Goal: Find specific page/section: Find specific page/section

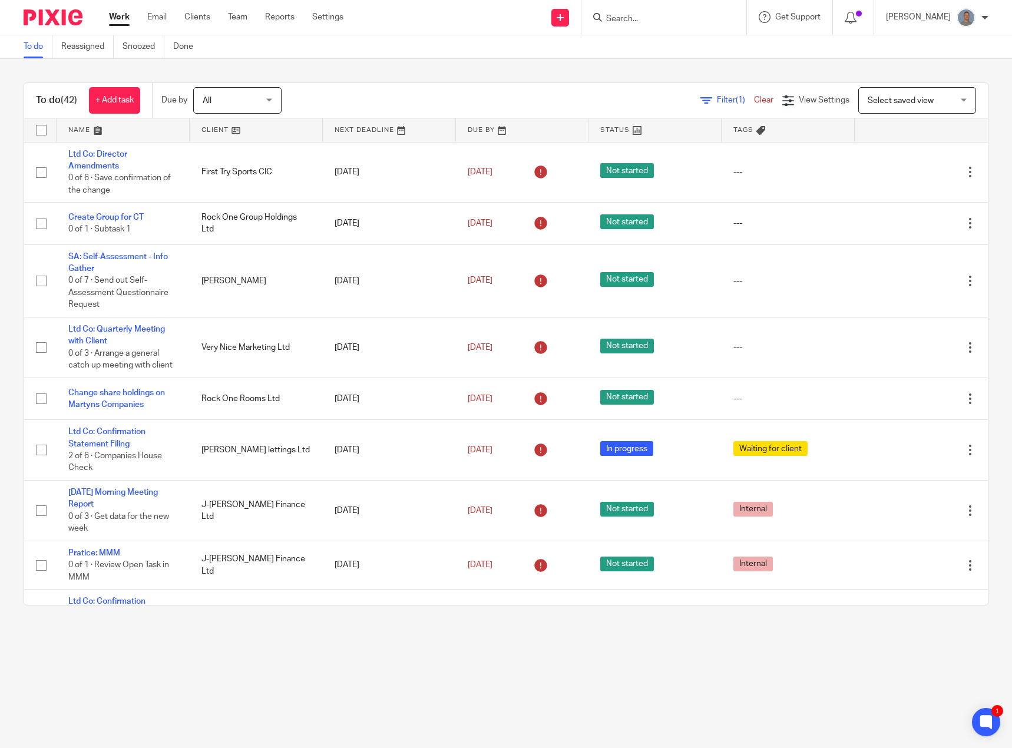
click at [672, 25] on form at bounding box center [667, 17] width 125 height 15
click at [671, 17] on input "Search" at bounding box center [658, 19] width 106 height 11
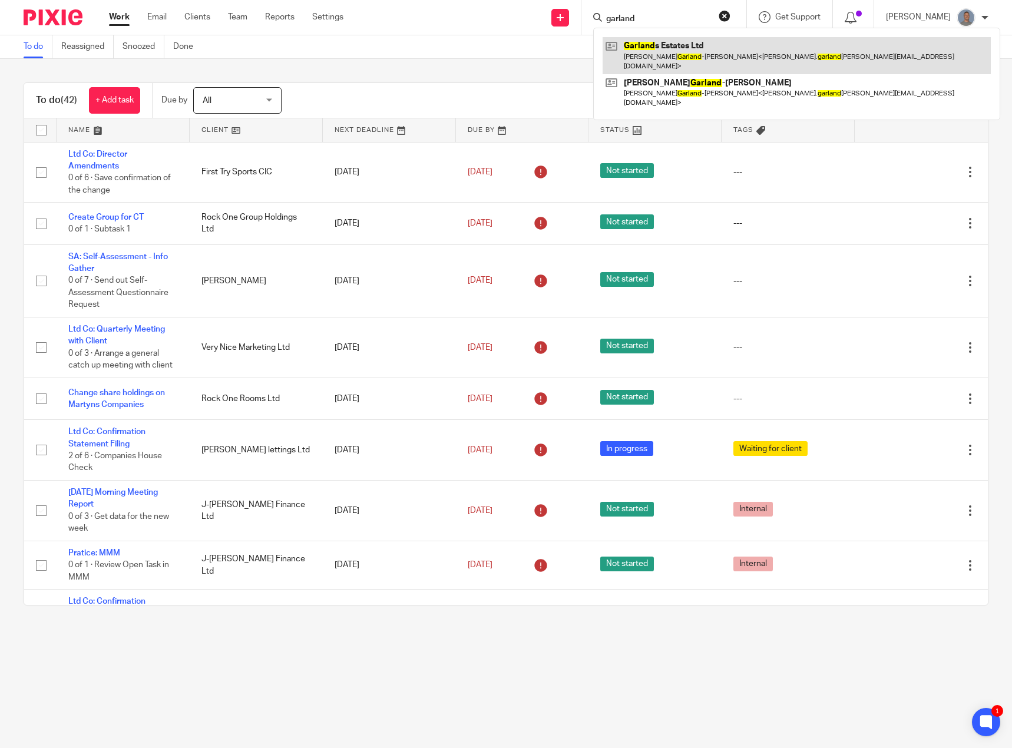
type input "garland"
click at [697, 54] on link at bounding box center [796, 55] width 388 height 37
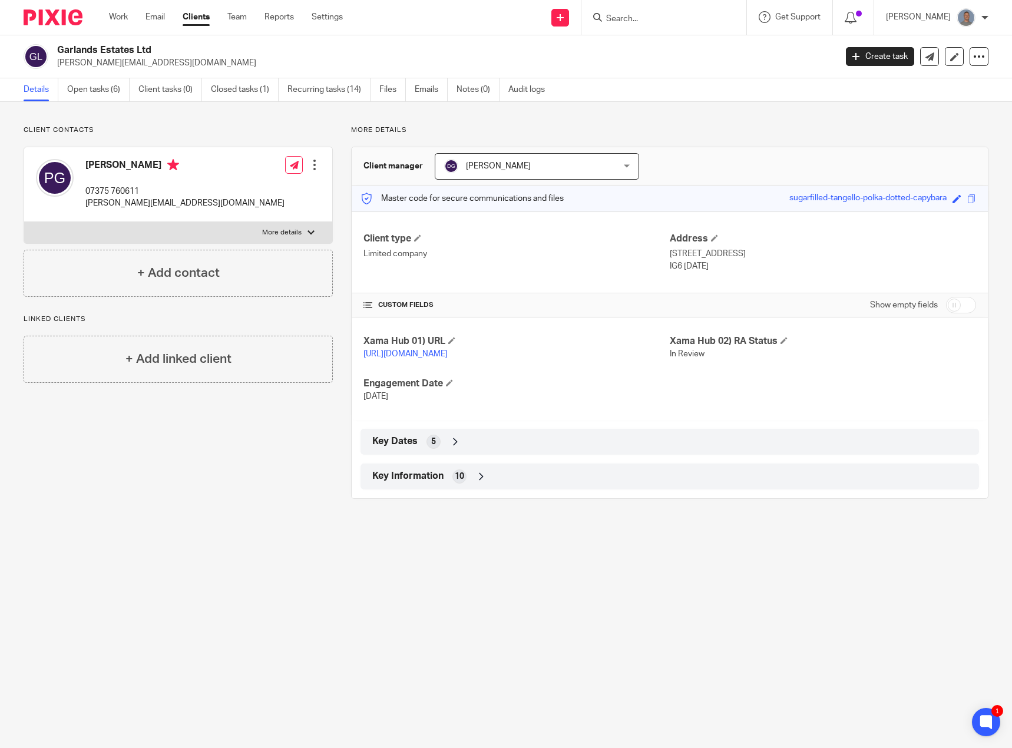
click at [475, 482] on icon at bounding box center [481, 477] width 12 height 12
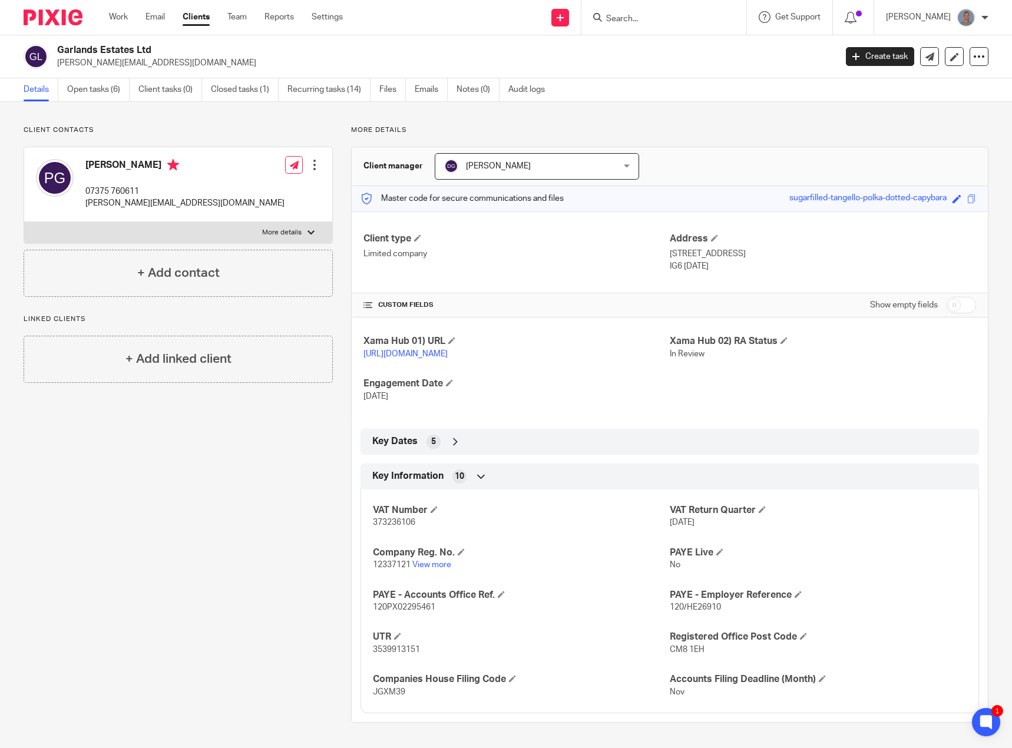
click at [449, 448] on icon at bounding box center [455, 442] width 12 height 12
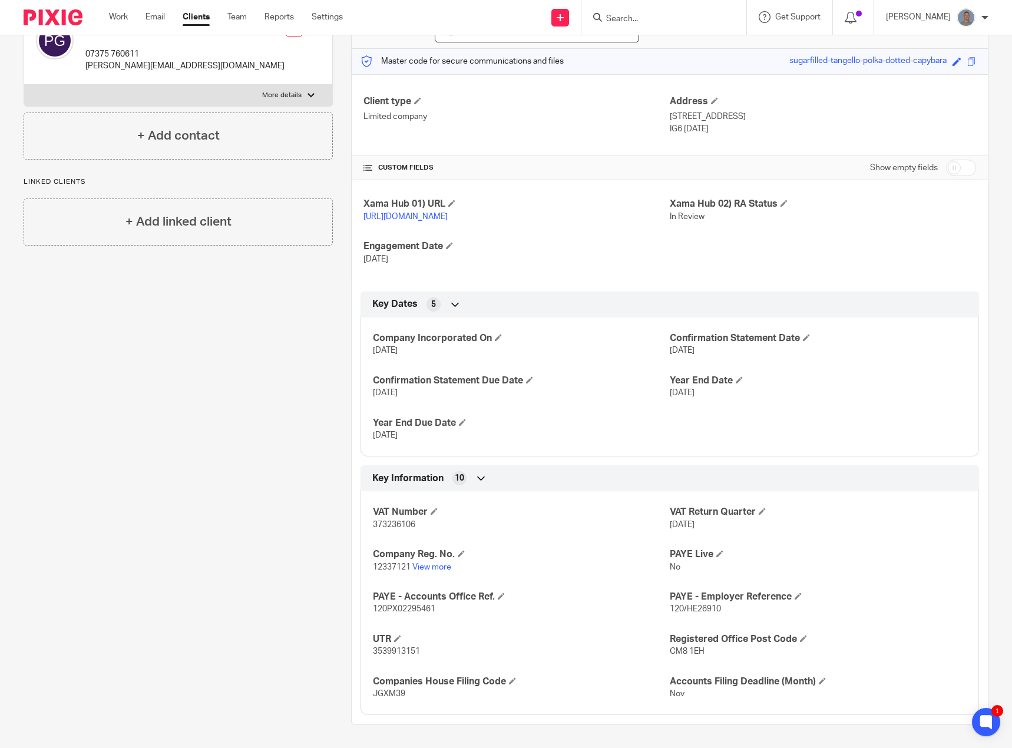
scroll to position [150, 0]
click at [391, 651] on span "3539913151" at bounding box center [396, 651] width 47 height 8
copy span "3539913151"
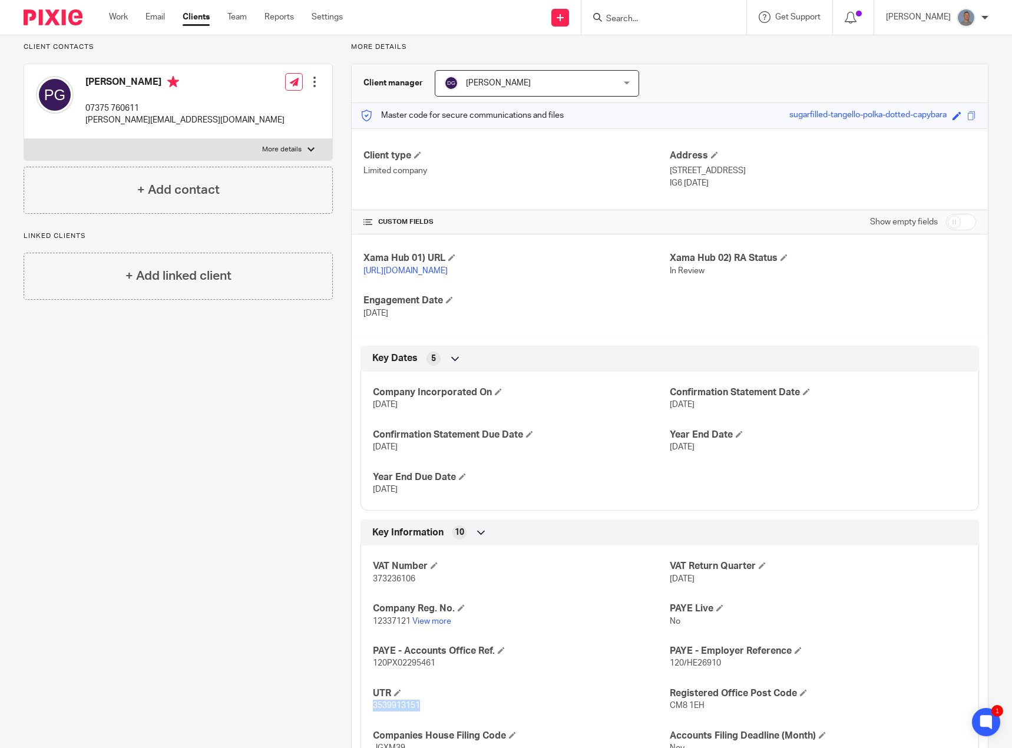
scroll to position [0, 0]
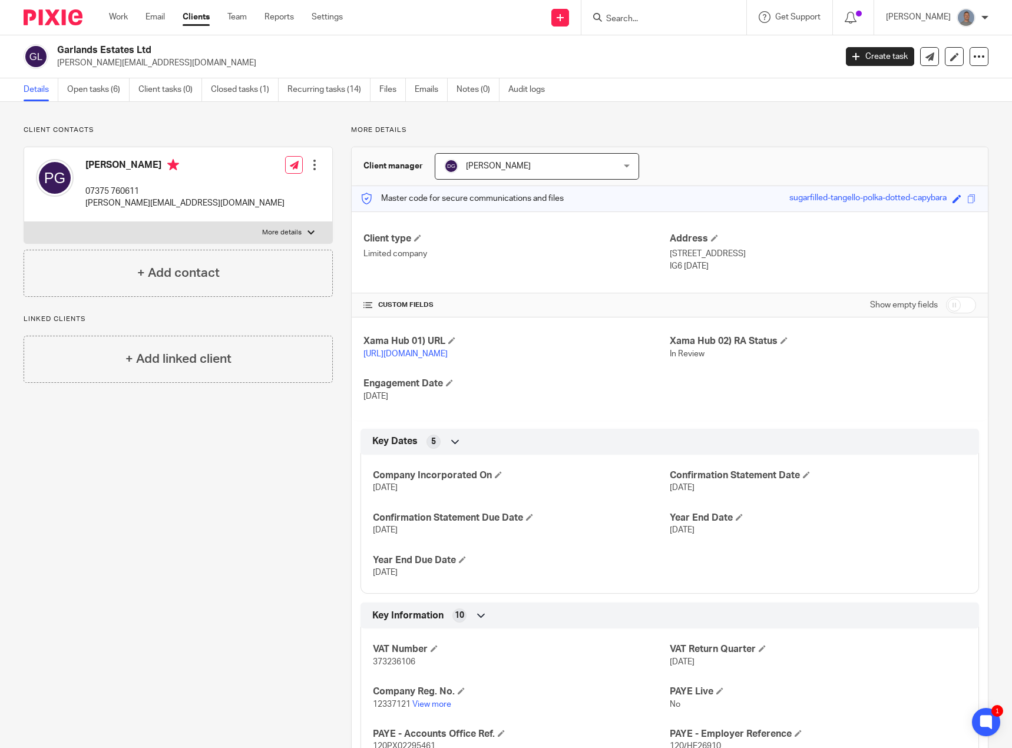
drag, startPoint x: 161, startPoint y: 48, endPoint x: 59, endPoint y: 50, distance: 102.5
click at [59, 50] on h2 "Garlands Estates Ltd" at bounding box center [365, 50] width 617 height 12
copy h2 "Garlands Estates Ltd"
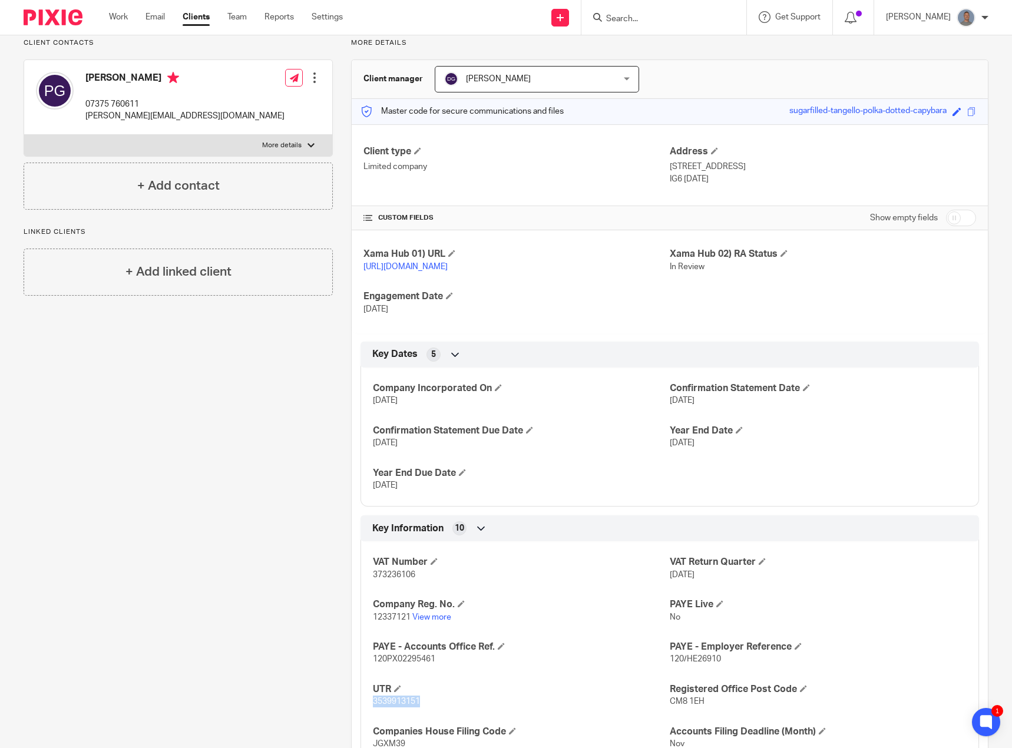
scroll to position [150, 0]
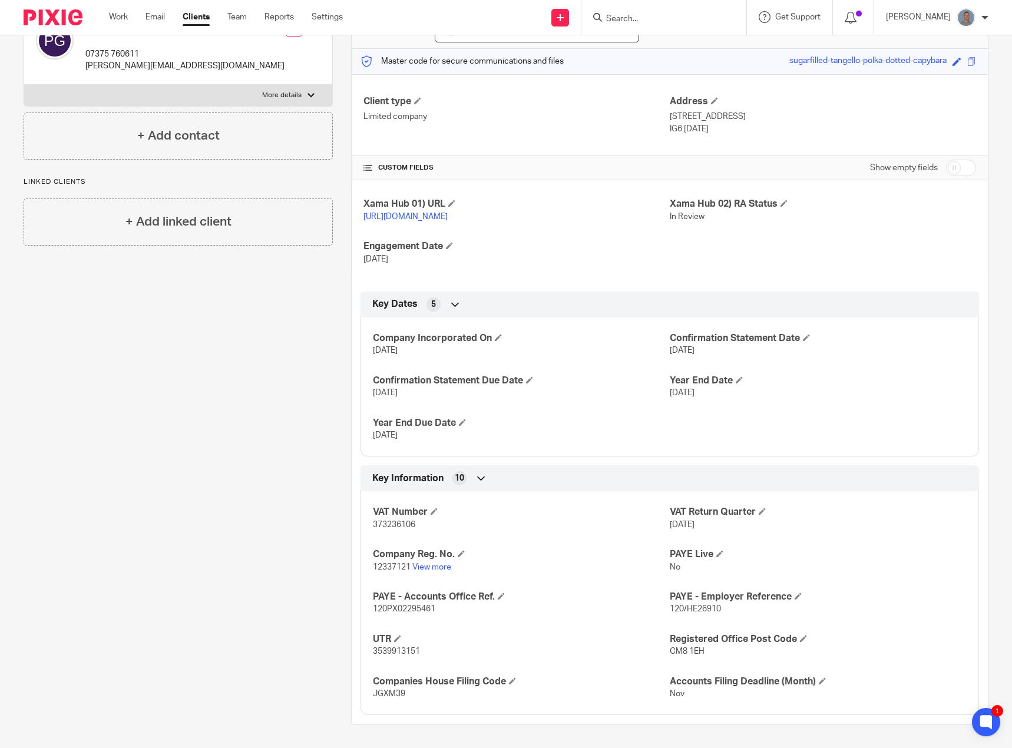
click at [396, 651] on span "3539913151" at bounding box center [396, 651] width 47 height 8
copy span "3539913151"
click at [388, 567] on span "12337121" at bounding box center [392, 567] width 38 height 8
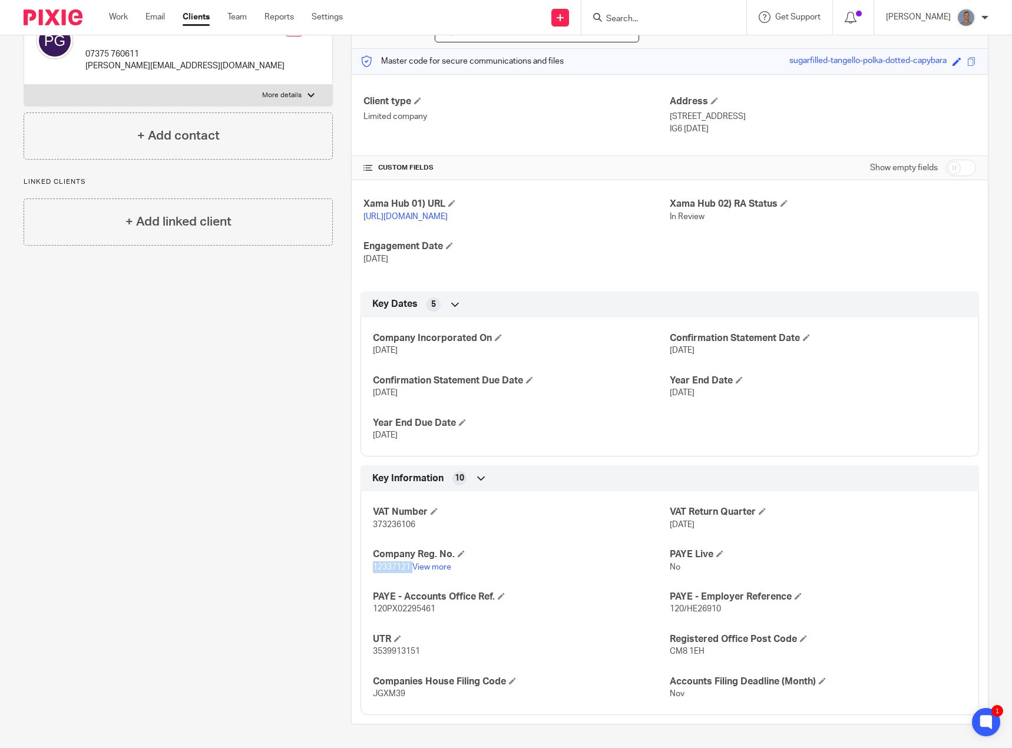
copy p "12337121"
click at [310, 521] on div "Client contacts Peter Garland-Collins 07375 760611 peter.garlandcollins@kwuk.co…" at bounding box center [168, 356] width 327 height 736
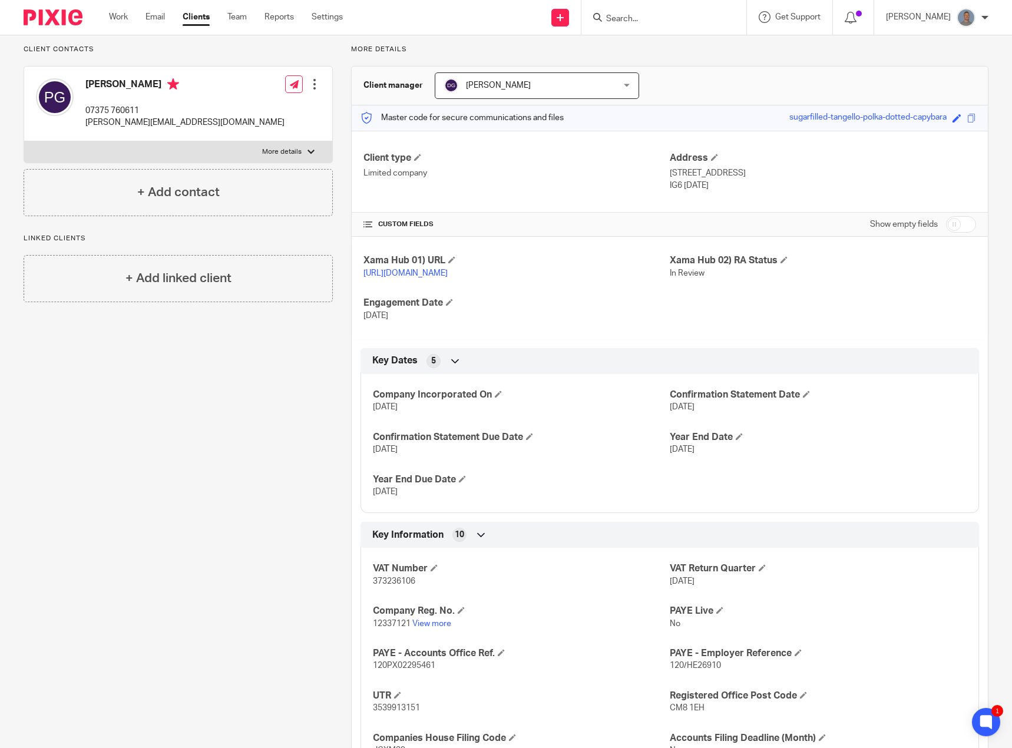
scroll to position [0, 0]
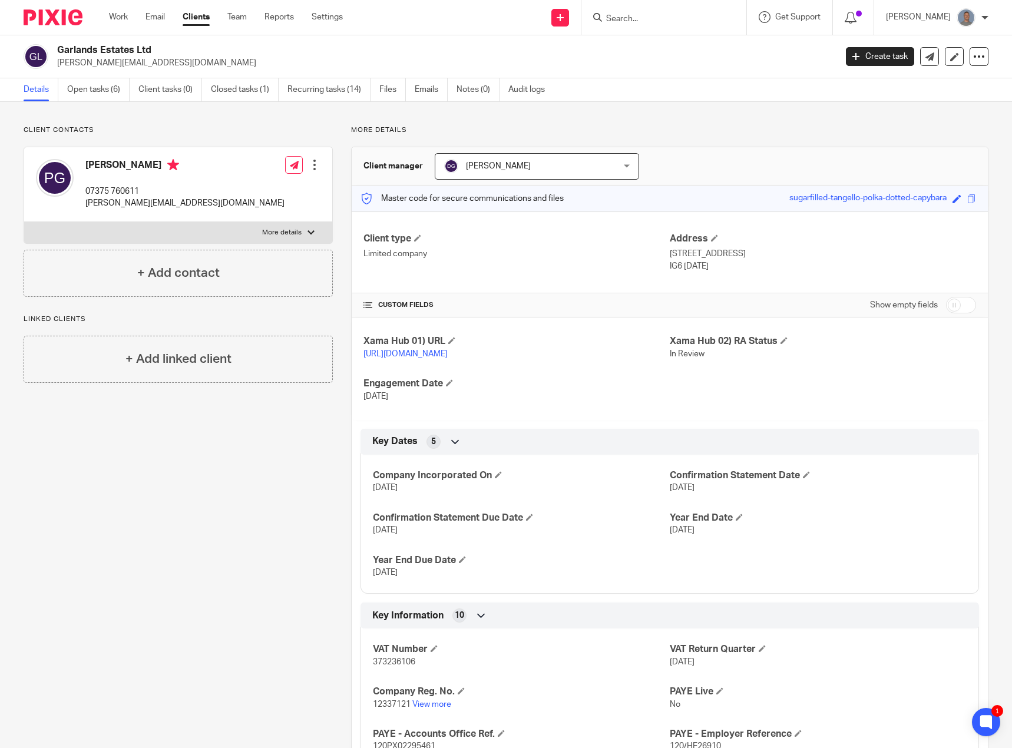
click at [645, 11] on form at bounding box center [667, 17] width 125 height 15
click at [647, 21] on input "Search" at bounding box center [658, 19] width 106 height 11
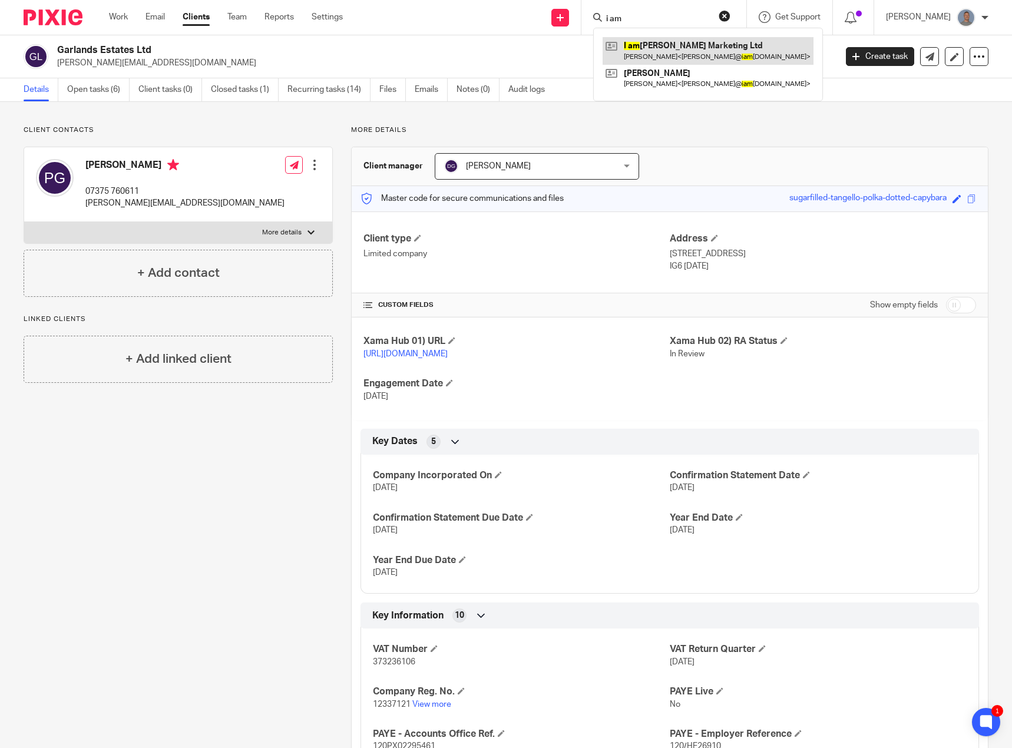
type input "i am"
click at [661, 47] on link at bounding box center [707, 50] width 211 height 27
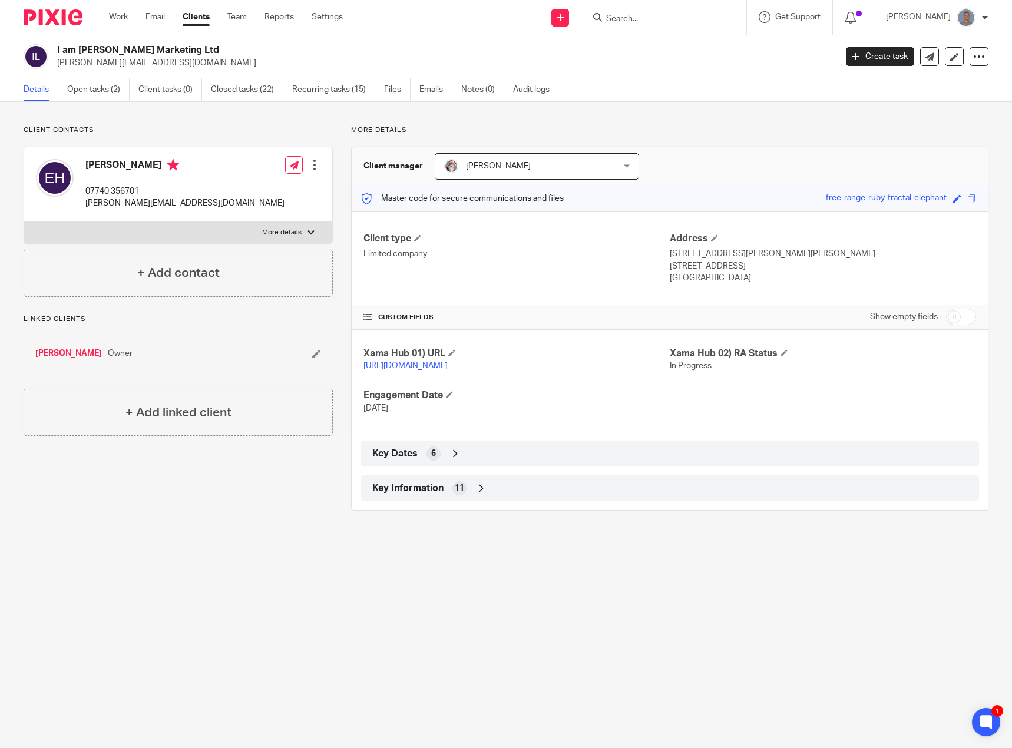
click at [451, 459] on icon at bounding box center [455, 454] width 12 height 12
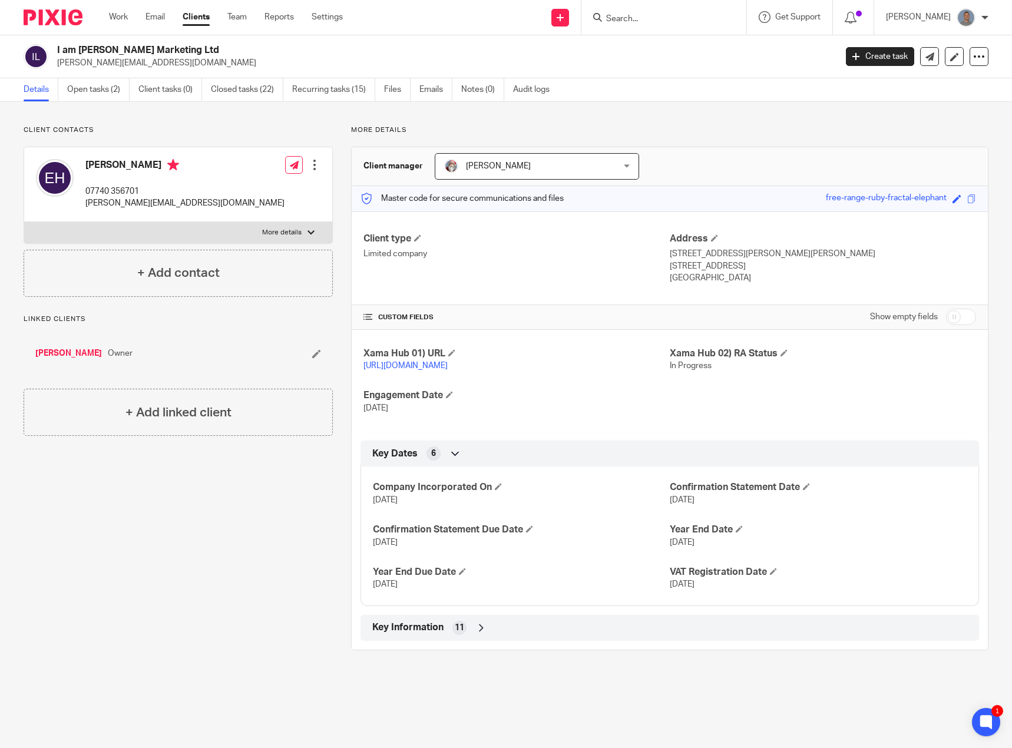
click at [478, 634] on icon at bounding box center [481, 628] width 12 height 12
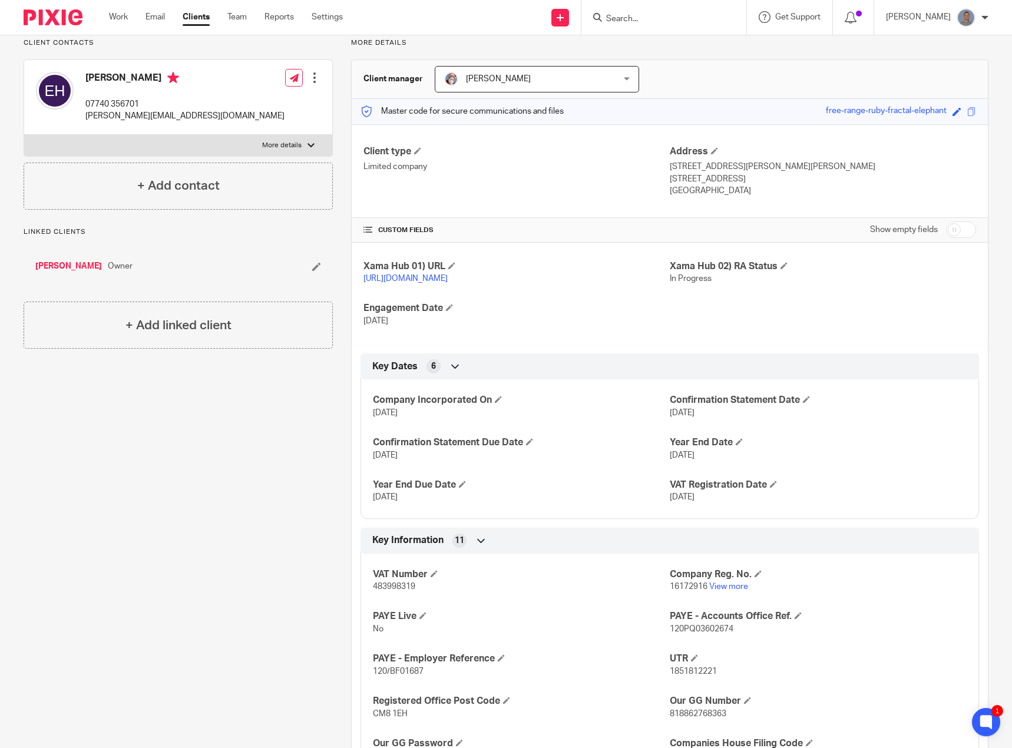
scroll to position [204, 0]
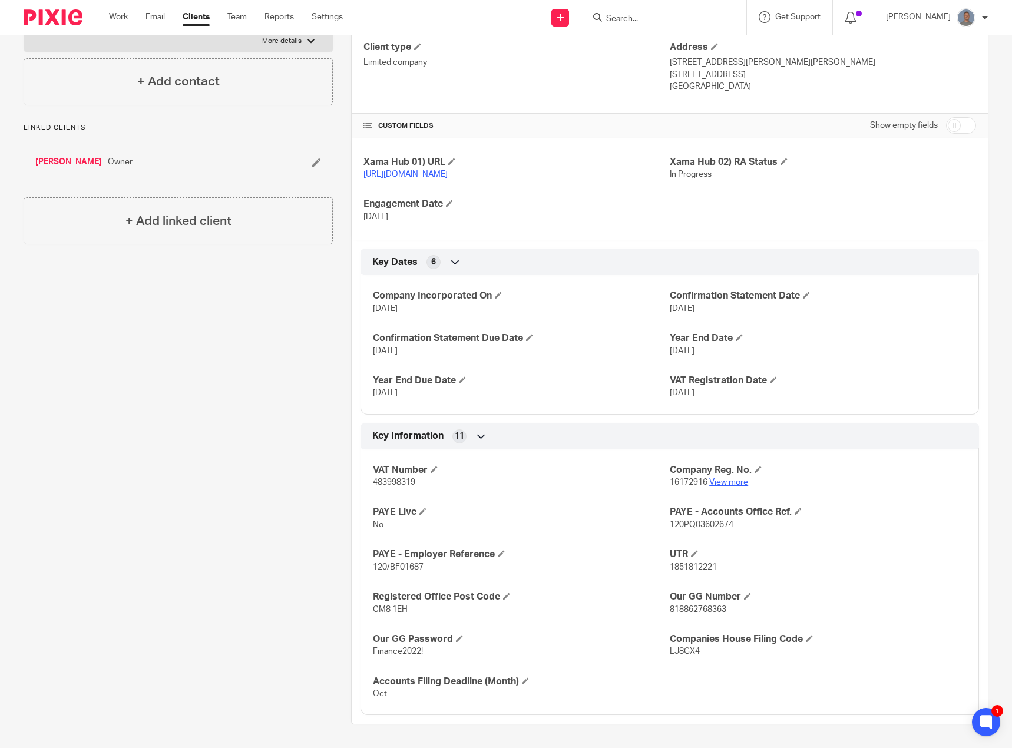
click at [717, 480] on link "View more" at bounding box center [728, 482] width 39 height 8
